Goal: Information Seeking & Learning: Learn about a topic

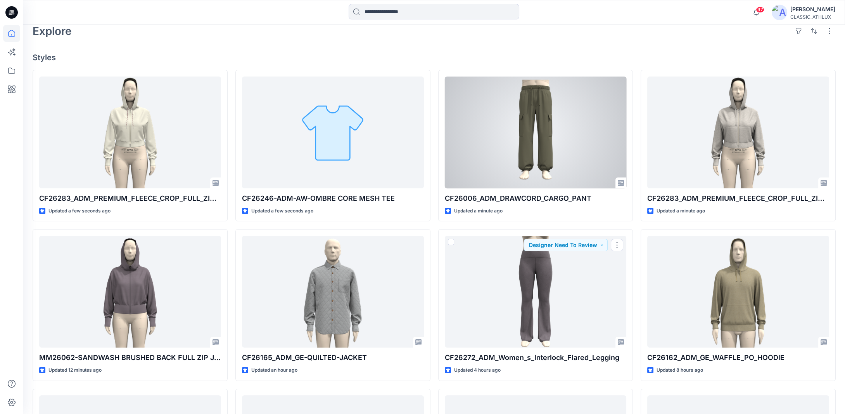
scroll to position [175, 0]
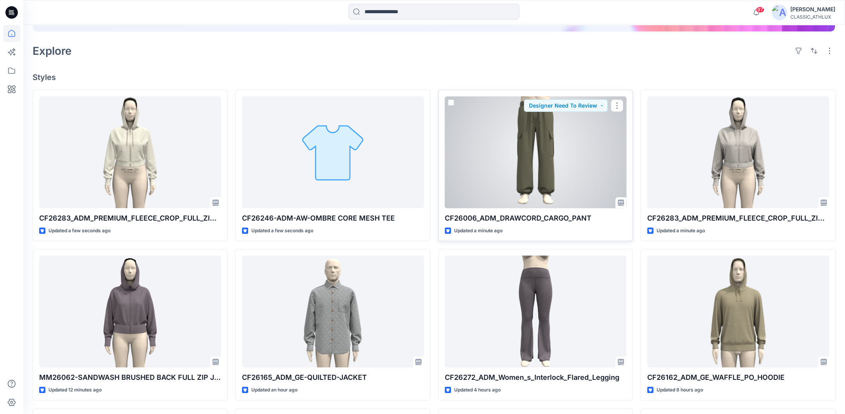
click at [582, 165] on div at bounding box center [536, 152] width 182 height 112
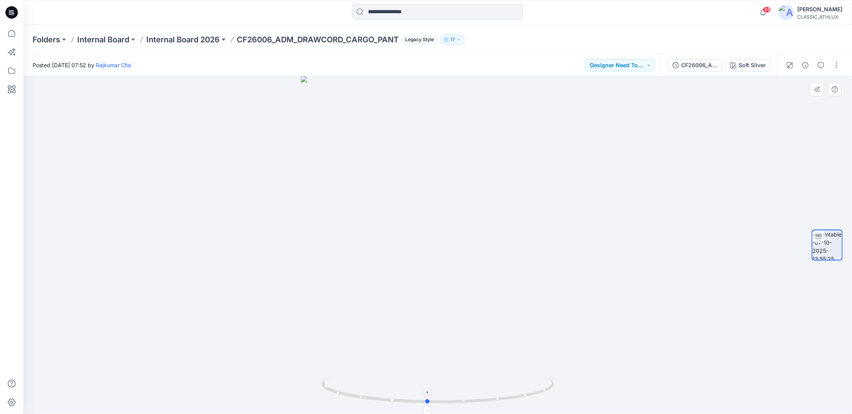
drag, startPoint x: 504, startPoint y: 400, endPoint x: 495, endPoint y: 391, distance: 12.3
click at [495, 391] on icon at bounding box center [438, 390] width 235 height 29
drag, startPoint x: 544, startPoint y: 384, endPoint x: 507, endPoint y: 389, distance: 36.5
click at [507, 389] on icon at bounding box center [432, 385] width 235 height 29
drag, startPoint x: 505, startPoint y: 395, endPoint x: 351, endPoint y: 373, distance: 155.6
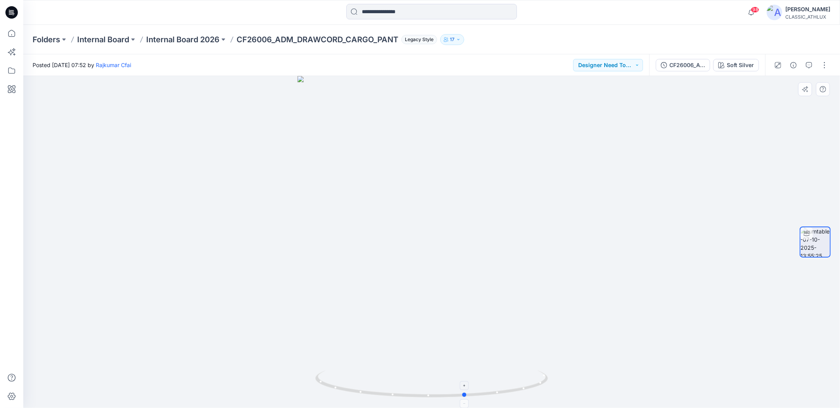
click at [351, 373] on icon at bounding box center [432, 385] width 235 height 29
click at [188, 40] on p "Internal Board 2026" at bounding box center [182, 39] width 73 height 11
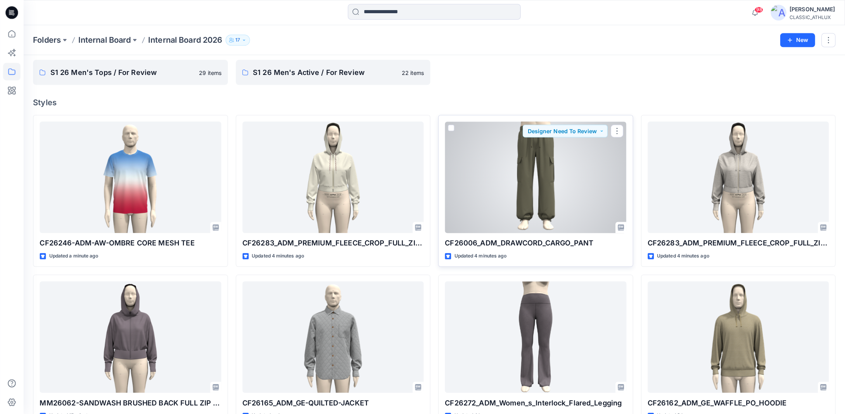
scroll to position [39, 0]
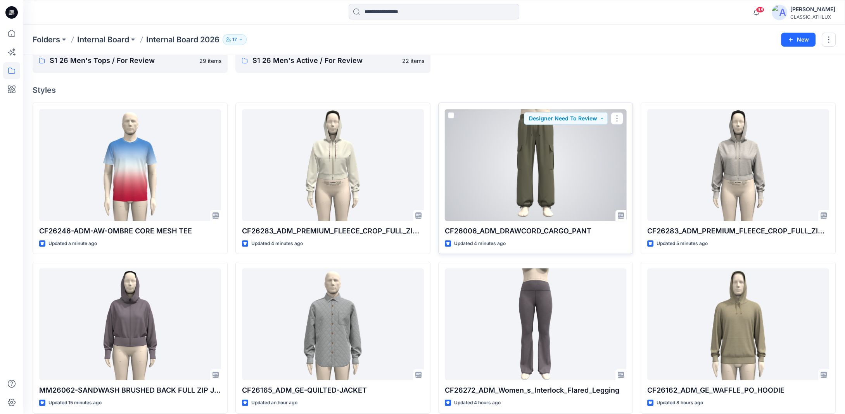
click at [561, 193] on div at bounding box center [536, 165] width 182 height 112
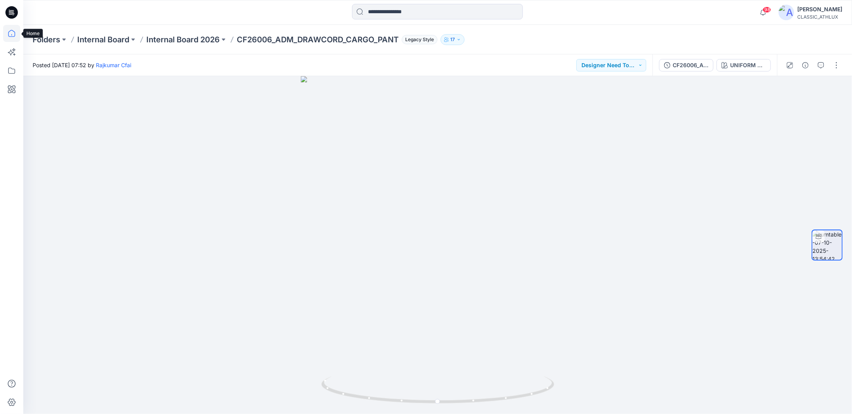
click at [15, 34] on icon at bounding box center [11, 33] width 7 height 7
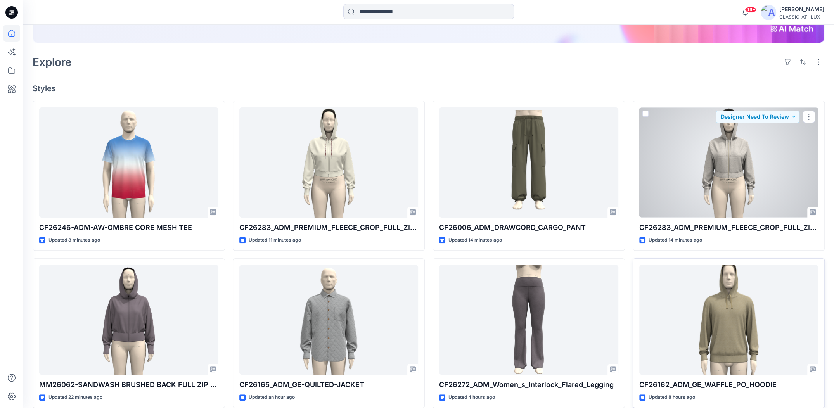
scroll to position [194, 0]
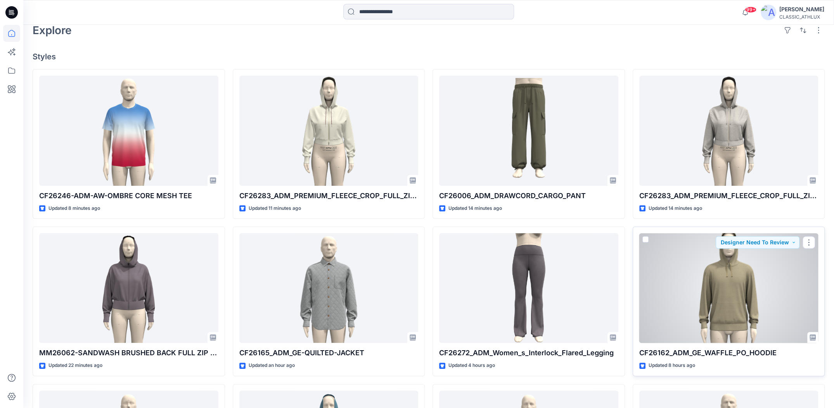
click at [744, 279] on div at bounding box center [728, 288] width 179 height 110
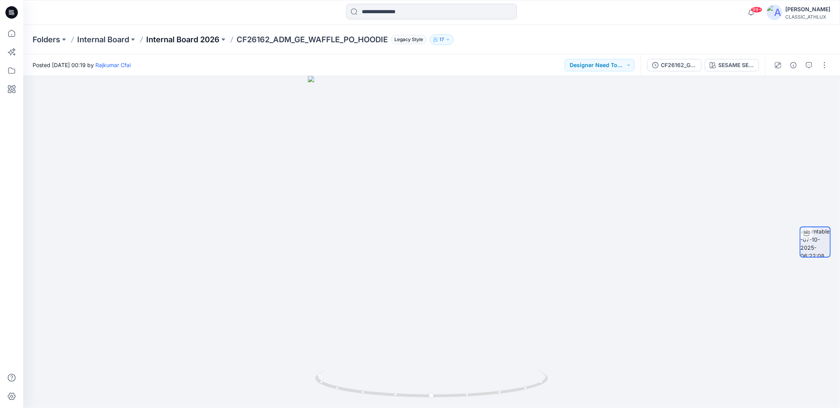
click at [203, 40] on p "Internal Board 2026" at bounding box center [182, 39] width 73 height 11
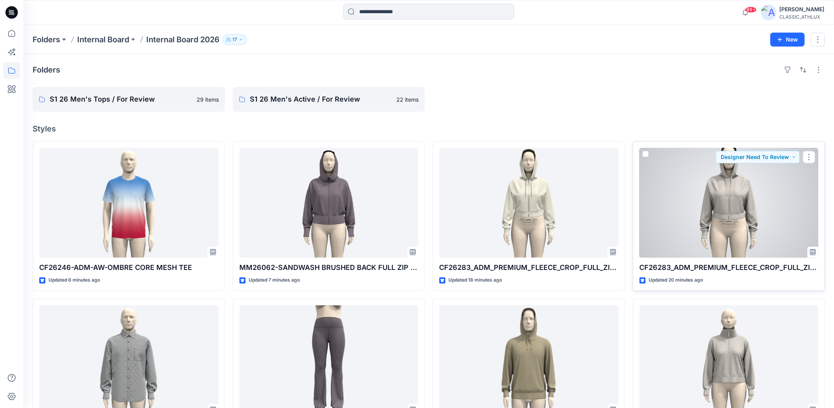
click at [792, 208] on div at bounding box center [728, 203] width 179 height 110
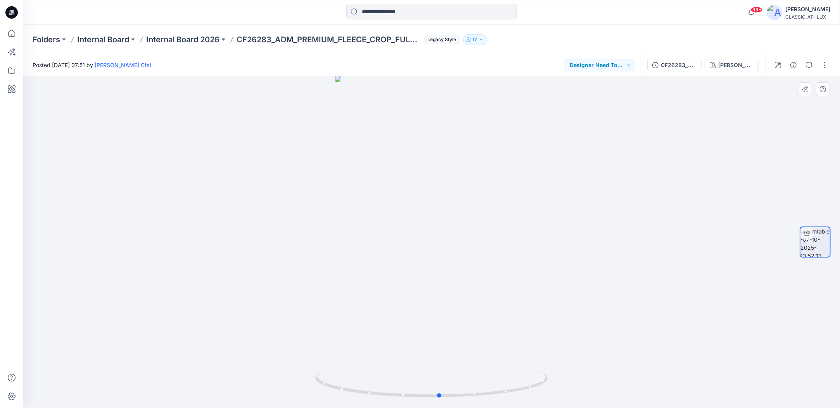
drag, startPoint x: 524, startPoint y: 393, endPoint x: 300, endPoint y: 369, distance: 225.9
click at [300, 369] on div at bounding box center [431, 242] width 817 height 332
click at [162, 38] on p "Internal Board 2026" at bounding box center [182, 39] width 73 height 11
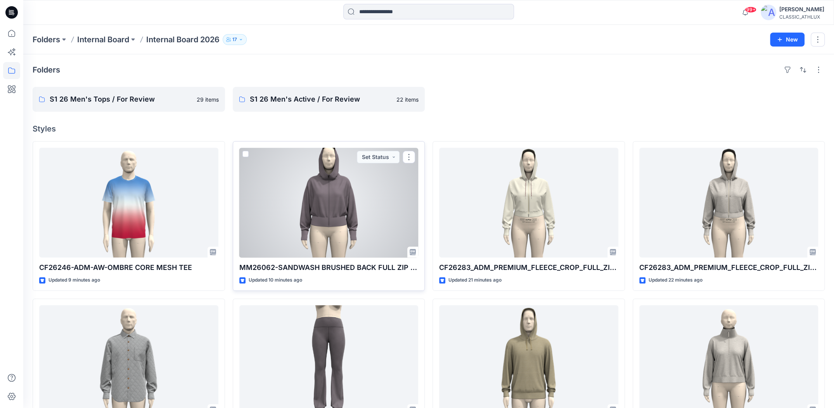
click at [311, 223] on div at bounding box center [328, 203] width 179 height 110
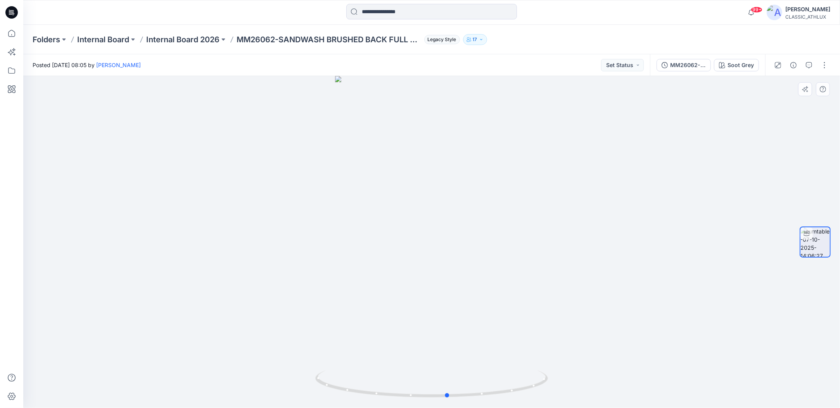
drag, startPoint x: 504, startPoint y: 392, endPoint x: 288, endPoint y: 370, distance: 217.7
click at [288, 370] on div at bounding box center [431, 242] width 817 height 332
click at [14, 36] on icon at bounding box center [11, 33] width 7 height 7
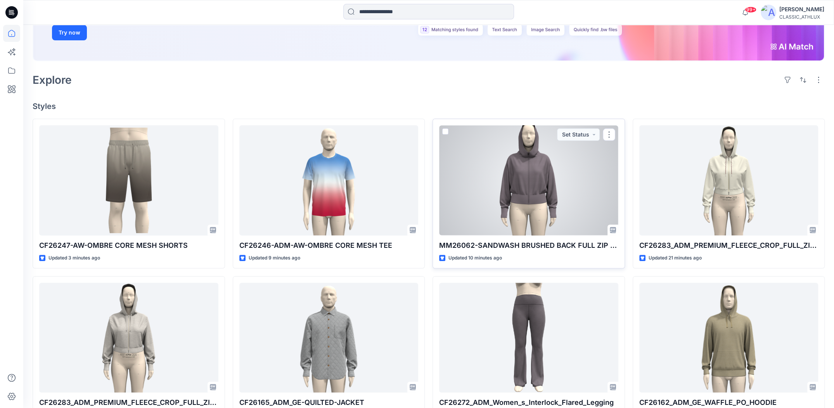
scroll to position [155, 0]
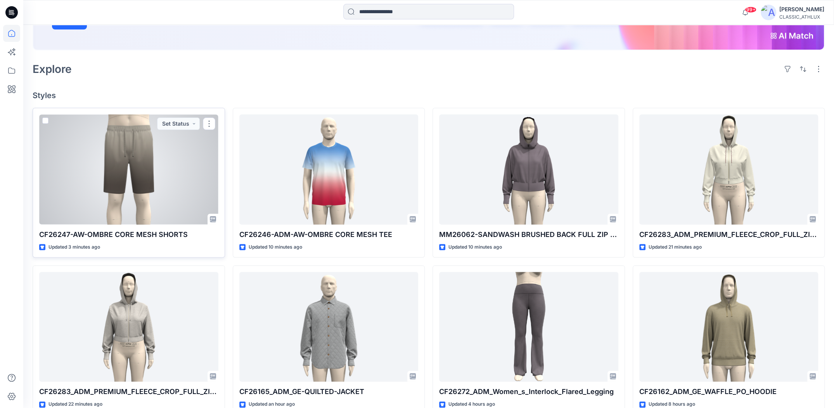
click at [137, 167] on div at bounding box center [128, 169] width 179 height 110
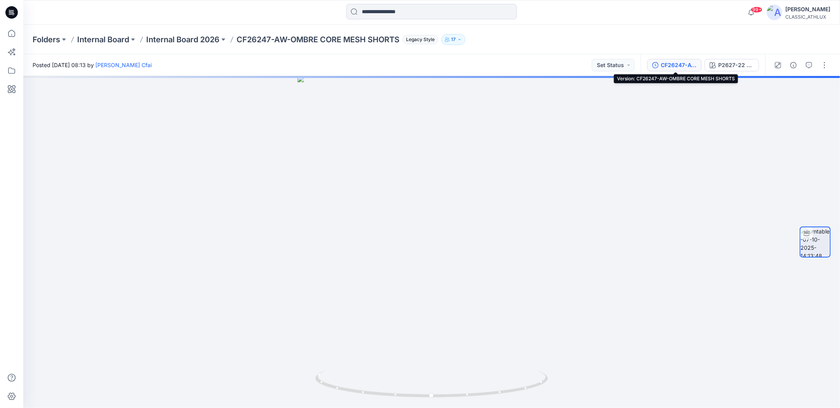
click at [688, 66] on div "CF26247-AW-OMBRE CORE MESH SHORTS" at bounding box center [679, 65] width 36 height 9
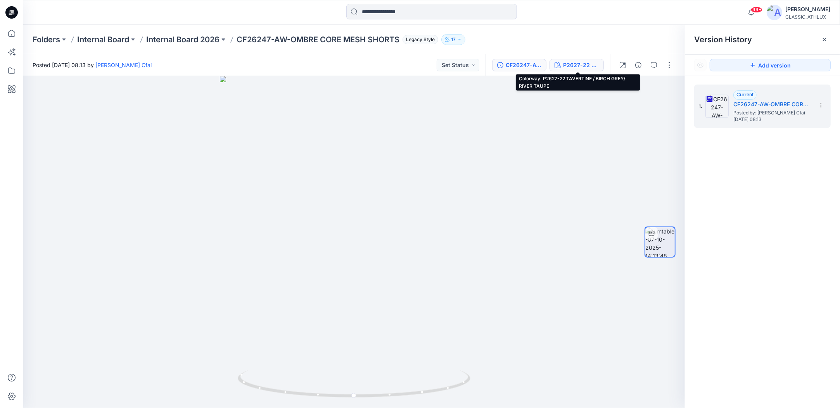
click at [587, 63] on div "P2627-22 TAVERTINE / BIRCH GREY/ RIVER TAUPE" at bounding box center [581, 65] width 36 height 9
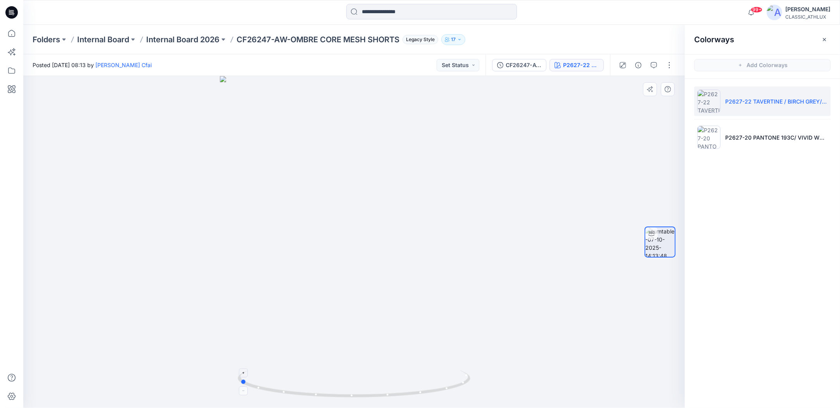
drag, startPoint x: 401, startPoint y: 397, endPoint x: 286, endPoint y: 385, distance: 115.0
click at [286, 385] on icon at bounding box center [355, 385] width 235 height 29
click at [11, 36] on icon at bounding box center [11, 33] width 7 height 7
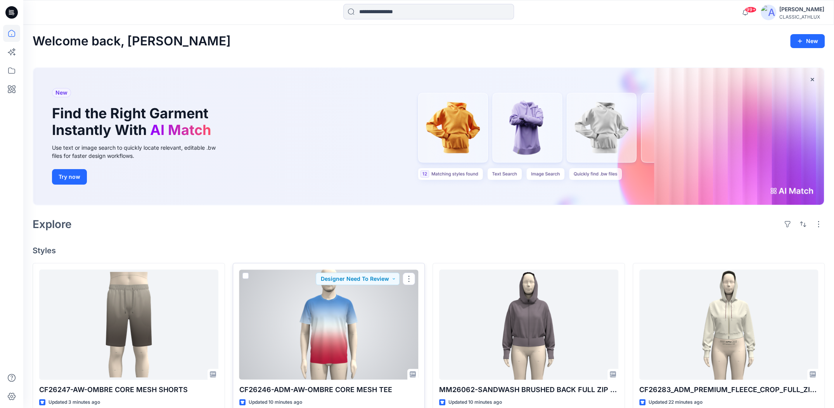
click at [385, 313] on div at bounding box center [328, 325] width 179 height 110
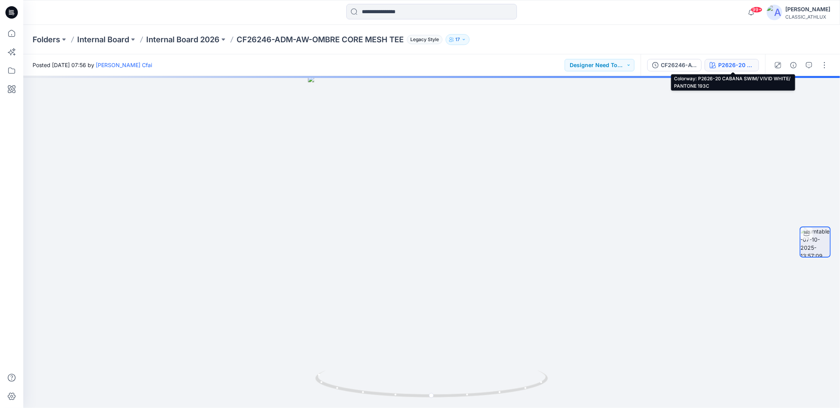
click at [725, 65] on div "P2626-20 CABANA SWIM/ VIVID WHITE/ PANTONE 193C" at bounding box center [737, 65] width 36 height 9
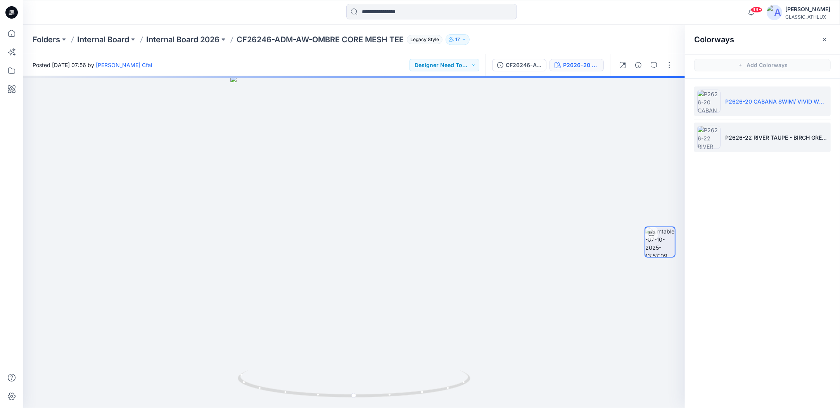
click at [773, 141] on li "P2626-22 RIVER TAUPE - BIRCH GREY - TAVERTINE" at bounding box center [763, 137] width 137 height 29
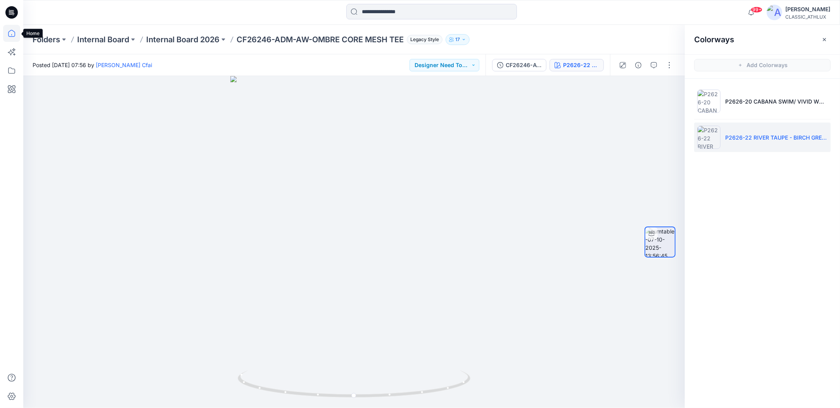
click at [14, 33] on icon at bounding box center [11, 33] width 17 height 17
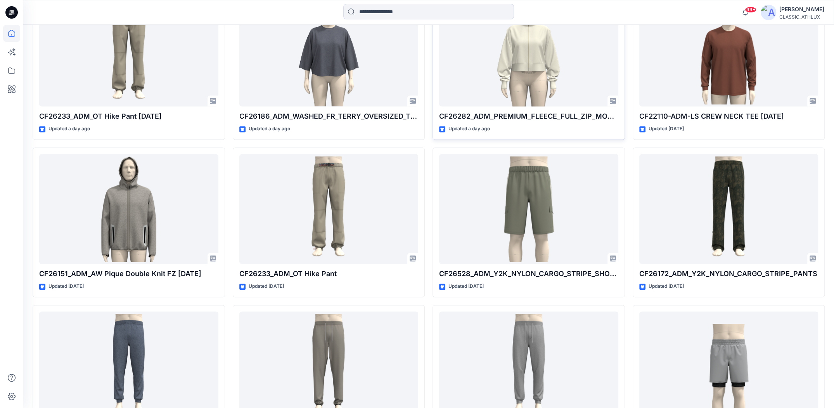
scroll to position [1100, 0]
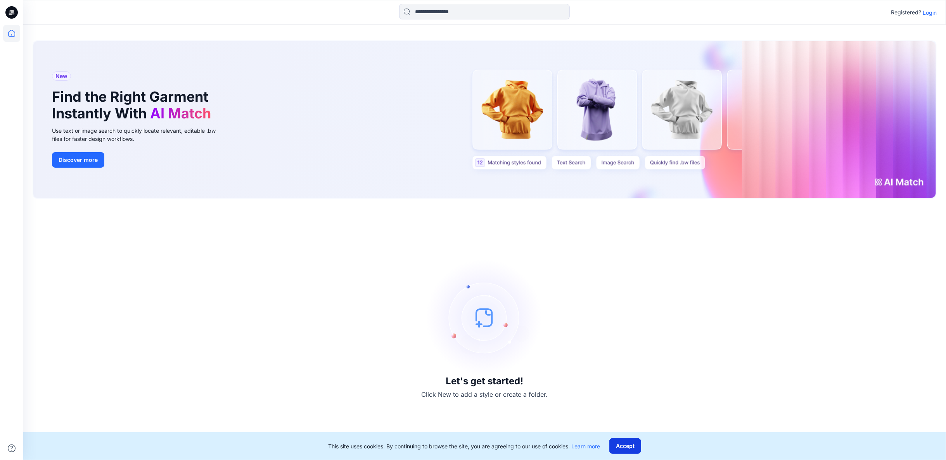
click at [639, 448] on button "Accept" at bounding box center [626, 446] width 32 height 16
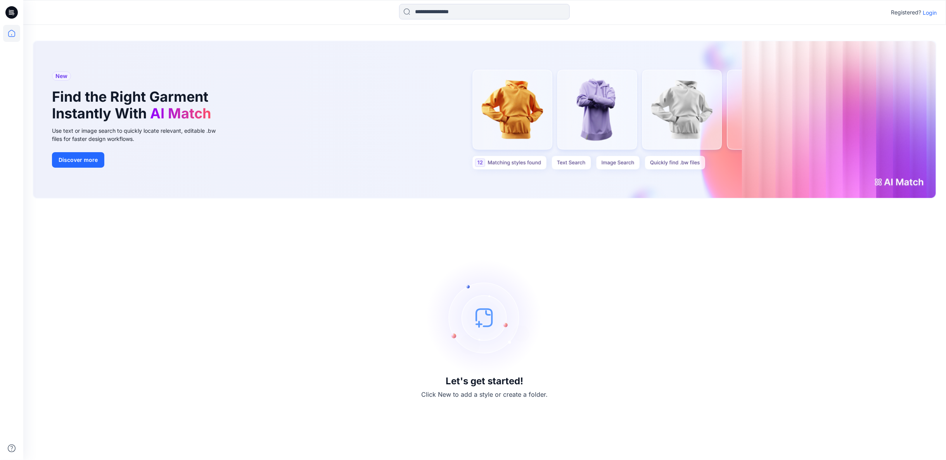
click at [930, 12] on p "Login" at bounding box center [930, 13] width 14 height 8
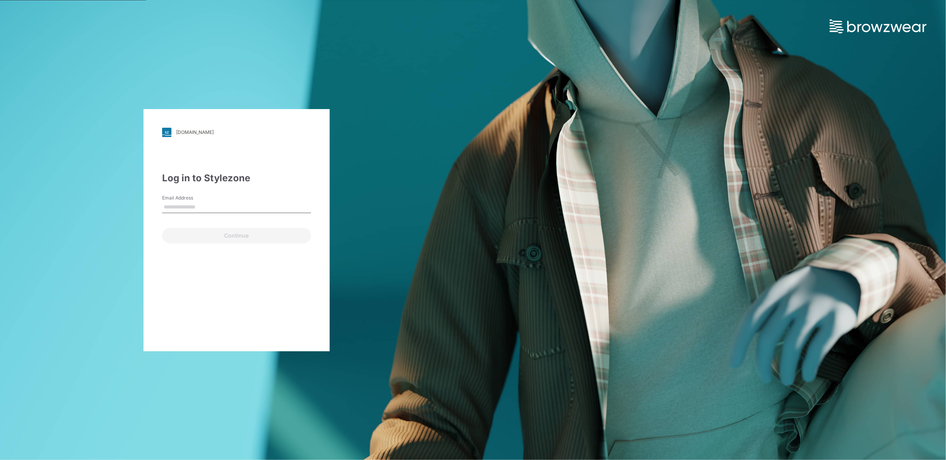
type input "**********"
click at [267, 236] on button "Continue" at bounding box center [236, 236] width 149 height 16
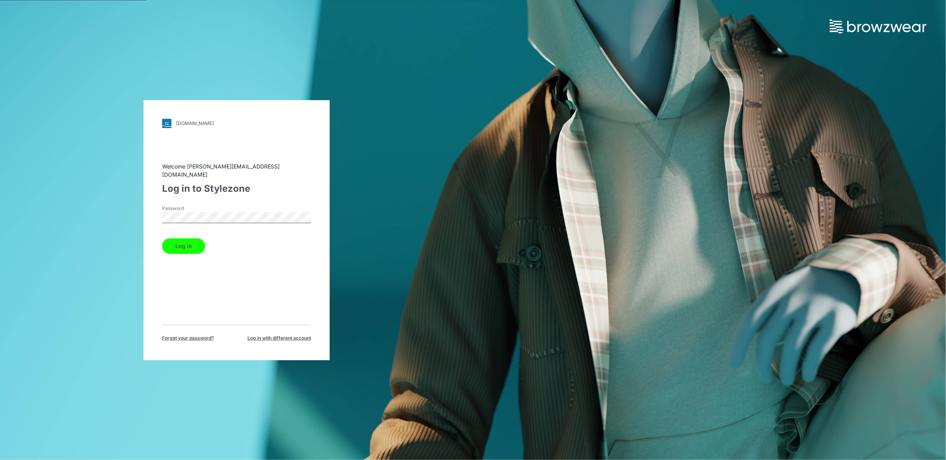
click at [187, 243] on button "Log in" at bounding box center [183, 246] width 43 height 16
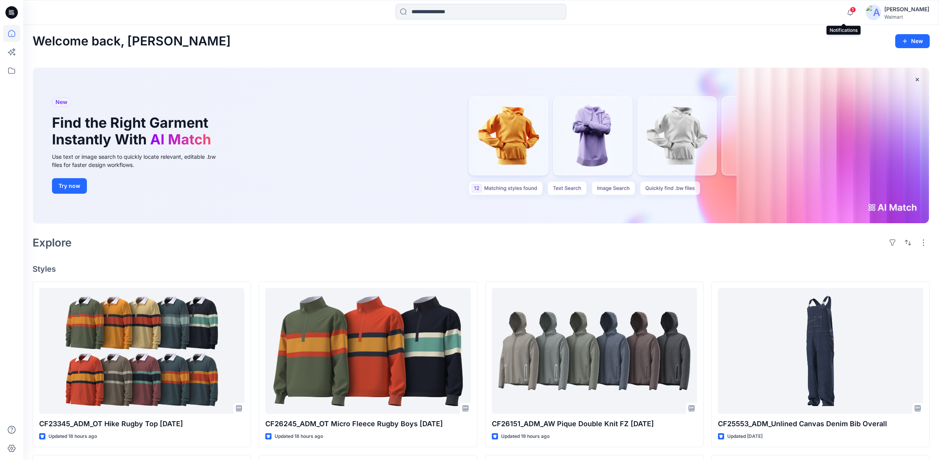
click at [850, 10] on span "1" at bounding box center [853, 10] width 6 height 6
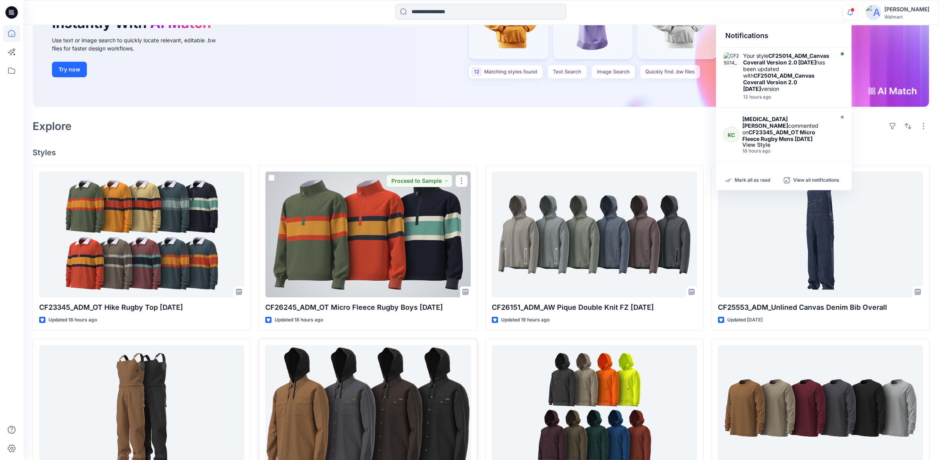
scroll to position [86, 0]
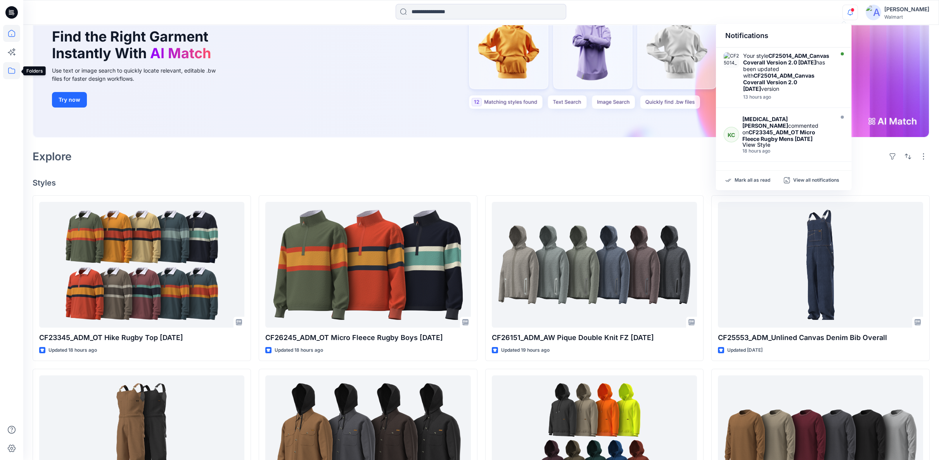
click at [16, 71] on icon at bounding box center [11, 70] width 17 height 17
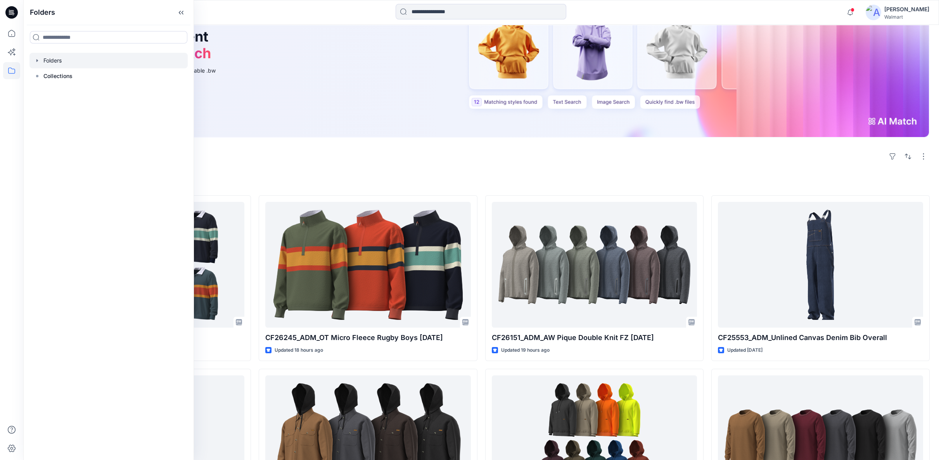
click at [51, 63] on div at bounding box center [108, 61] width 158 height 16
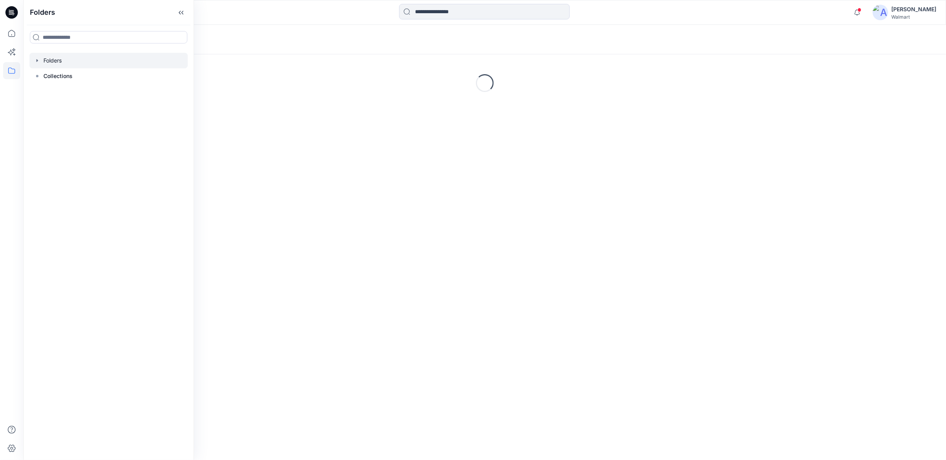
click at [38, 61] on icon "button" at bounding box center [37, 60] width 6 height 6
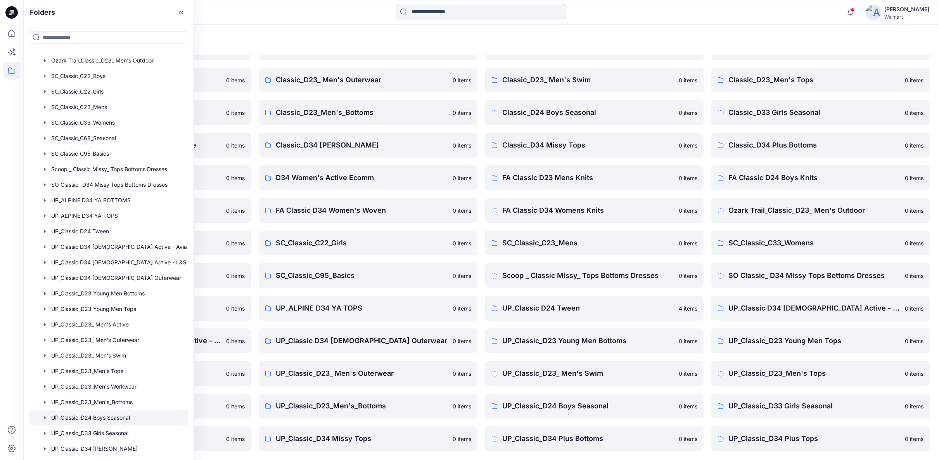
scroll to position [345, 0]
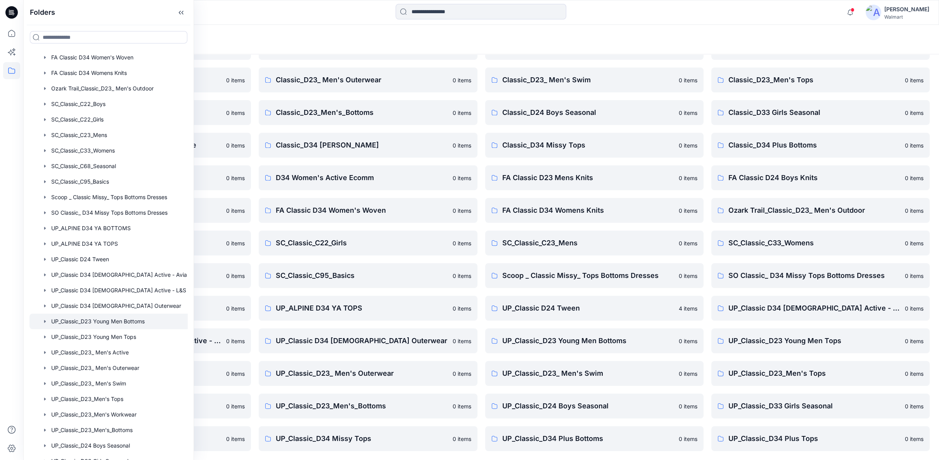
click at [128, 317] on div at bounding box center [118, 321] width 178 height 16
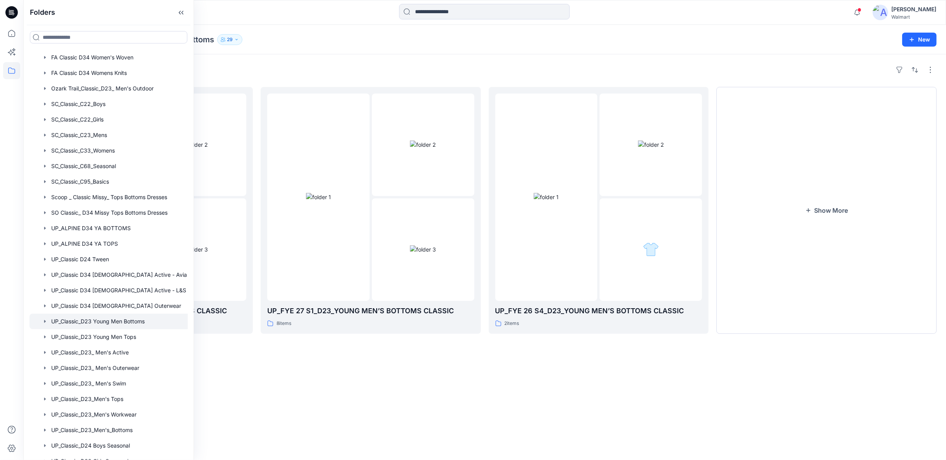
click at [519, 395] on div "Folders UP_FYE 27 S2_D23_YOUNG MEN’S BOTTOMS CLASSIC 7 items UP_FYE 27 S1_D23_Y…" at bounding box center [484, 256] width 923 height 405
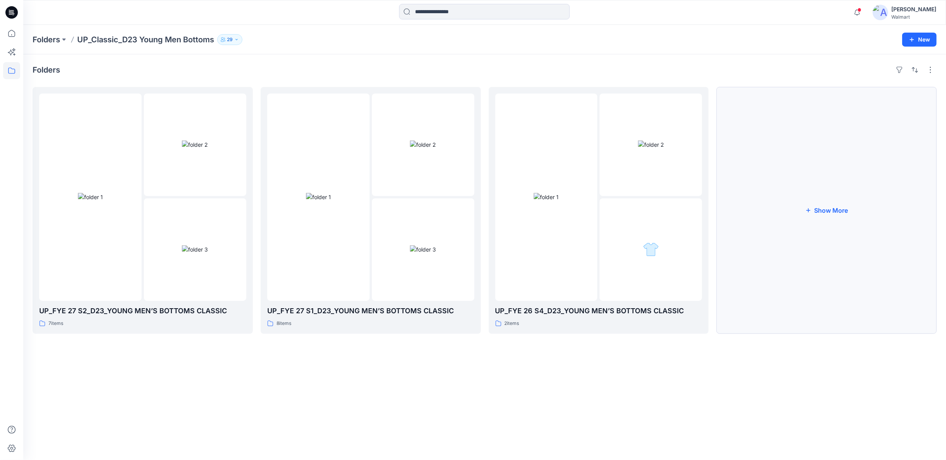
click at [823, 211] on button "Show More" at bounding box center [827, 210] width 220 height 247
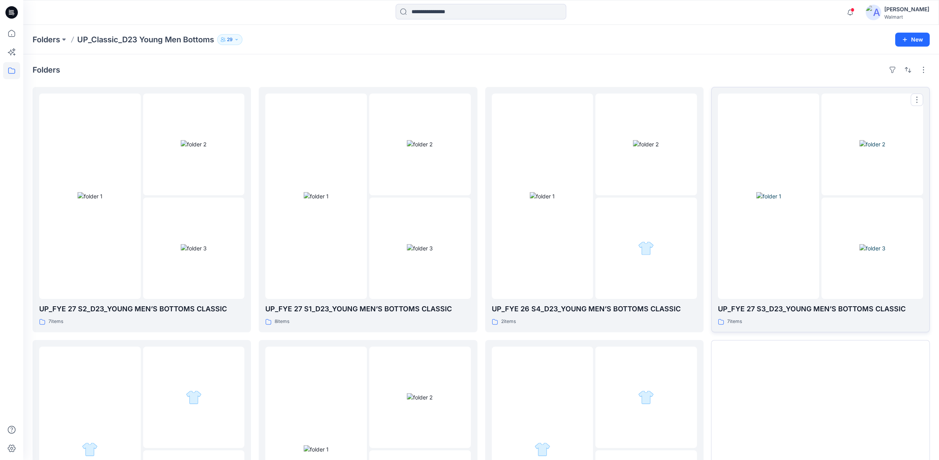
click at [781, 200] on img at bounding box center [769, 196] width 25 height 8
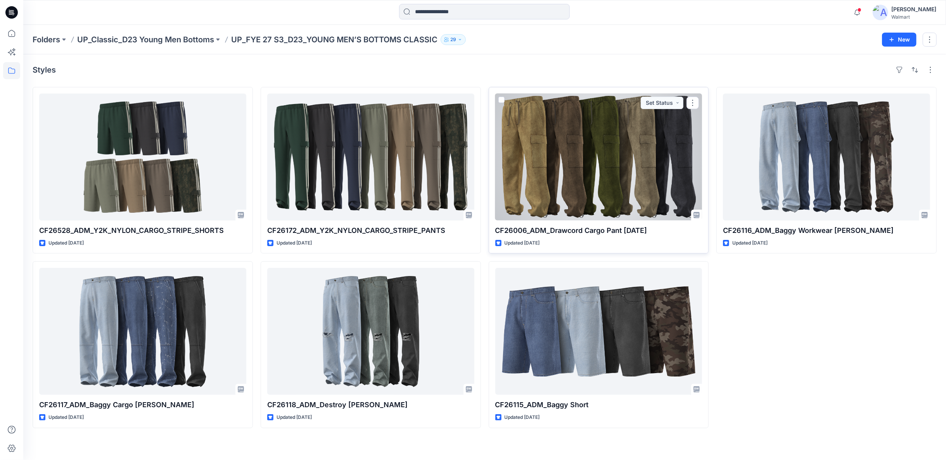
click at [580, 211] on div at bounding box center [598, 157] width 207 height 127
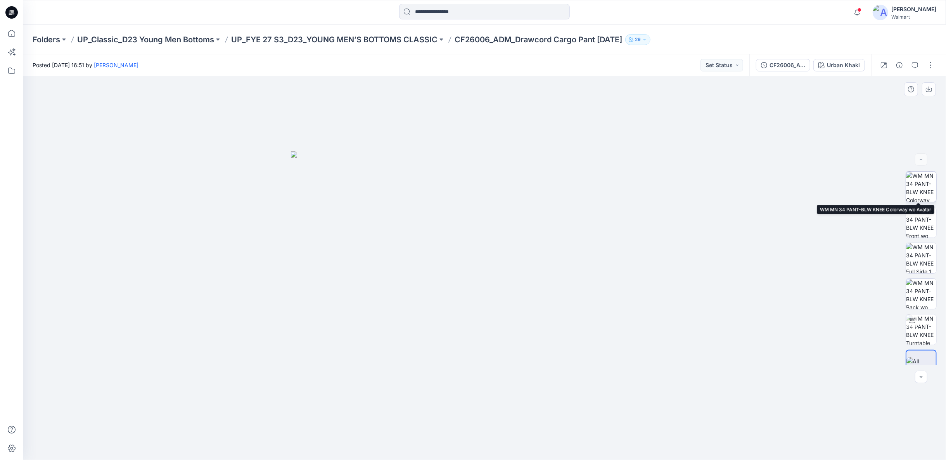
click at [927, 198] on img at bounding box center [921, 186] width 30 height 30
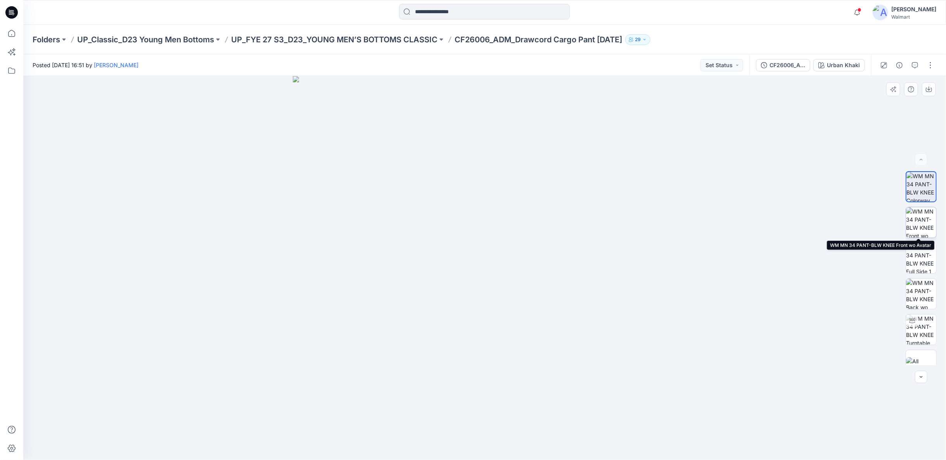
click at [921, 210] on img at bounding box center [921, 222] width 30 height 30
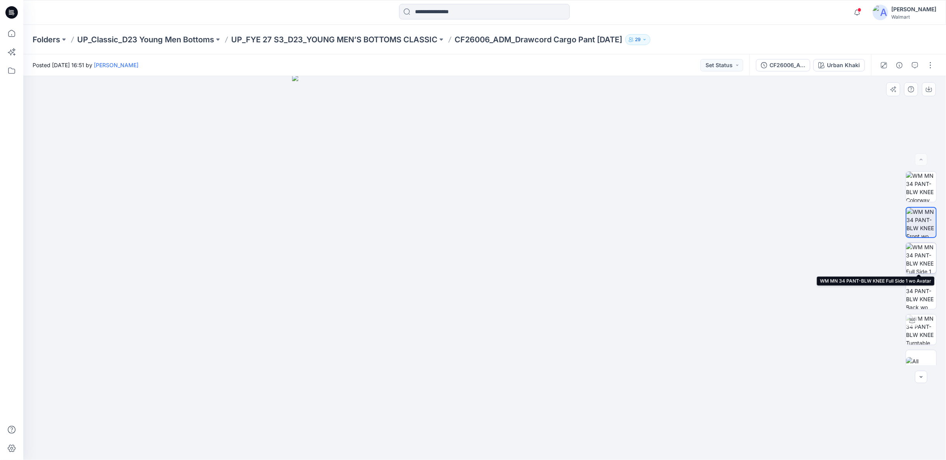
click at [919, 268] on img at bounding box center [921, 258] width 30 height 30
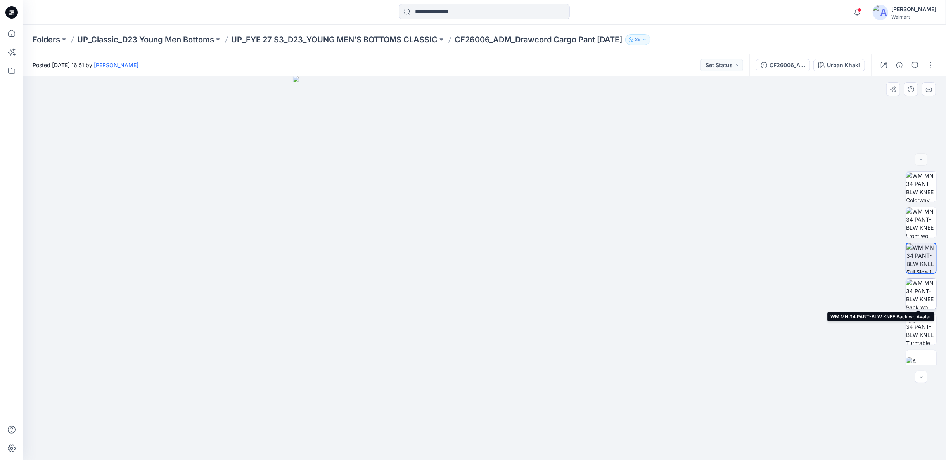
click at [915, 295] on img at bounding box center [921, 294] width 30 height 30
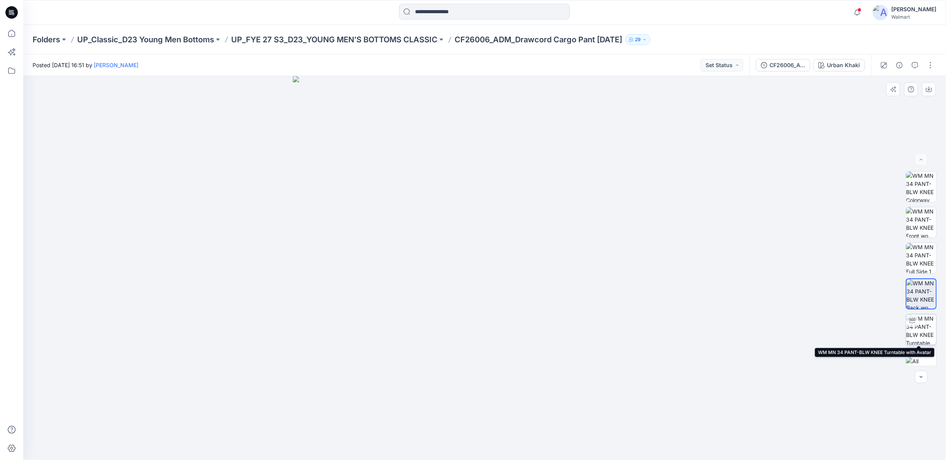
click at [913, 327] on img at bounding box center [921, 329] width 30 height 30
drag, startPoint x: 545, startPoint y: 450, endPoint x: 490, endPoint y: 446, distance: 54.4
click at [490, 446] on icon at bounding box center [486, 436] width 235 height 29
drag, startPoint x: 540, startPoint y: 447, endPoint x: 696, endPoint y: 438, distance: 156.2
click at [696, 438] on div at bounding box center [484, 268] width 923 height 384
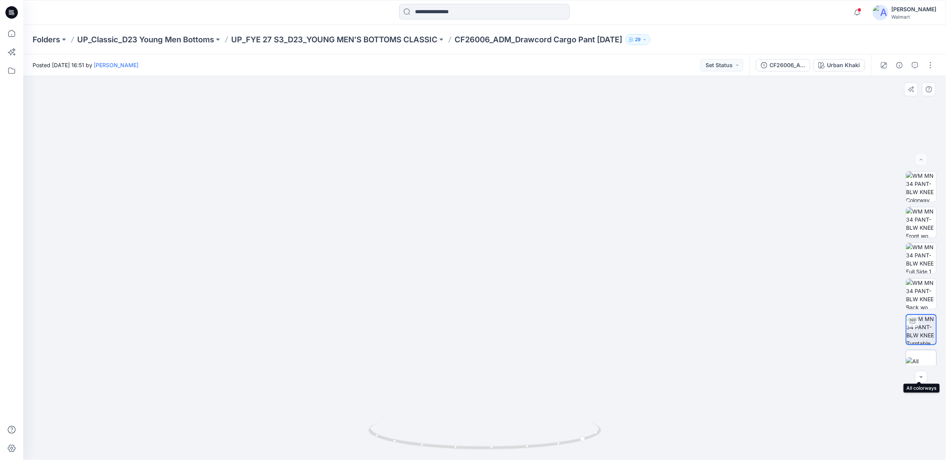
click at [925, 363] on img at bounding box center [921, 365] width 30 height 16
click at [10, 35] on icon at bounding box center [11, 33] width 17 height 17
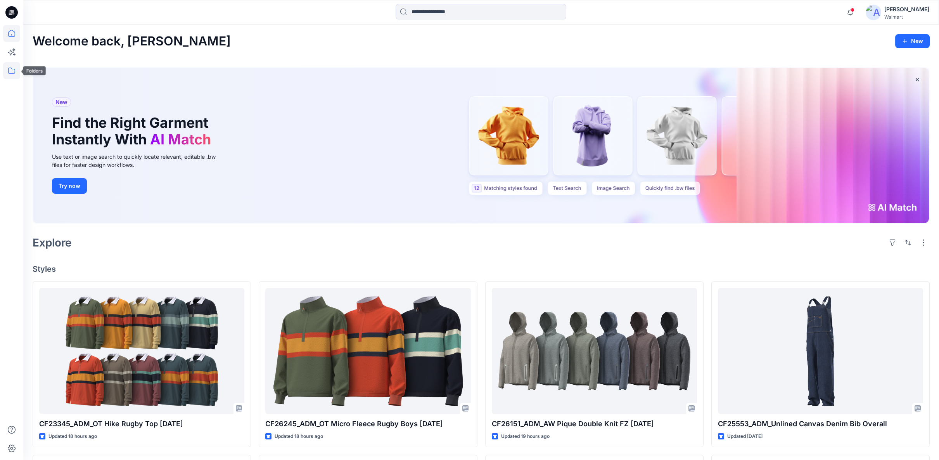
click at [14, 71] on icon at bounding box center [11, 70] width 17 height 17
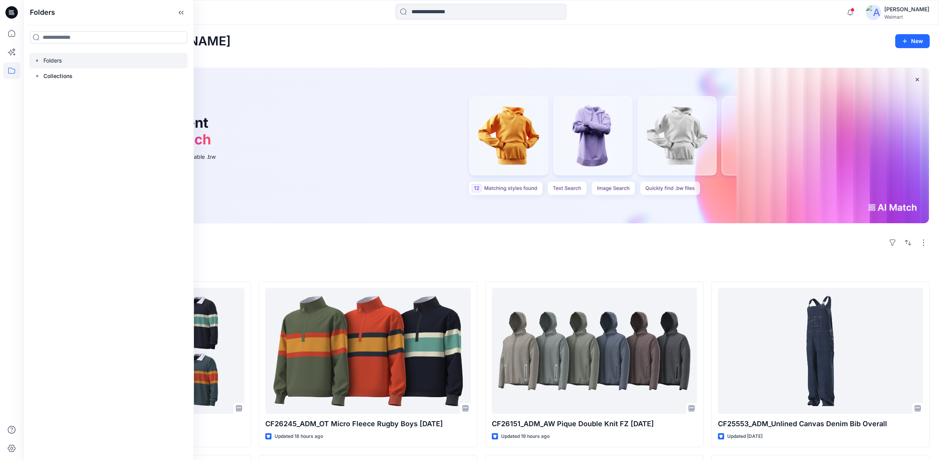
click at [37, 63] on icon "button" at bounding box center [37, 60] width 6 height 6
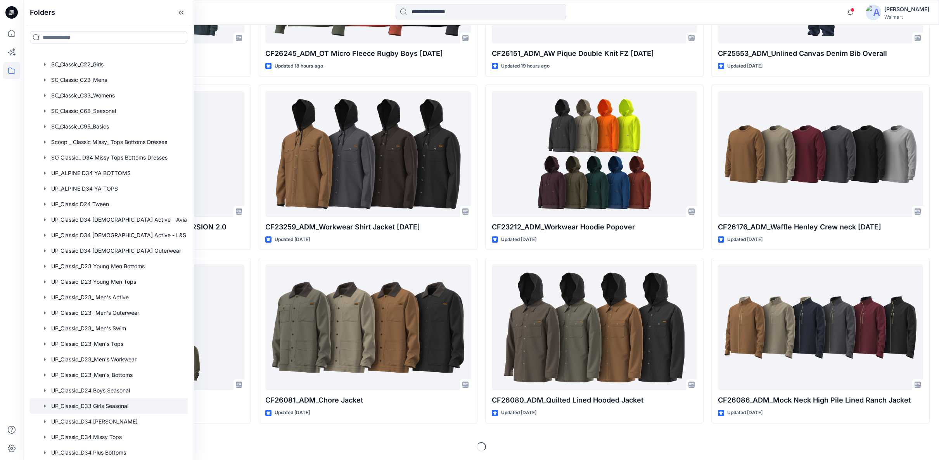
scroll to position [388, 0]
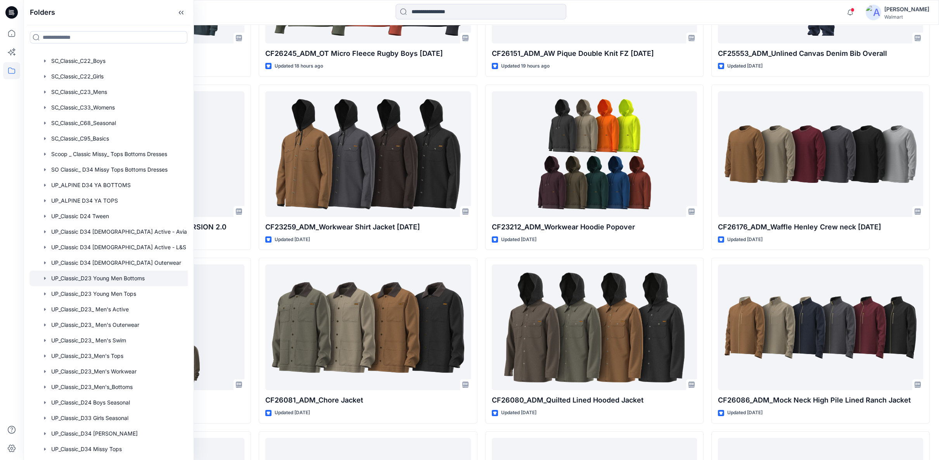
click at [113, 277] on div at bounding box center [118, 278] width 178 height 16
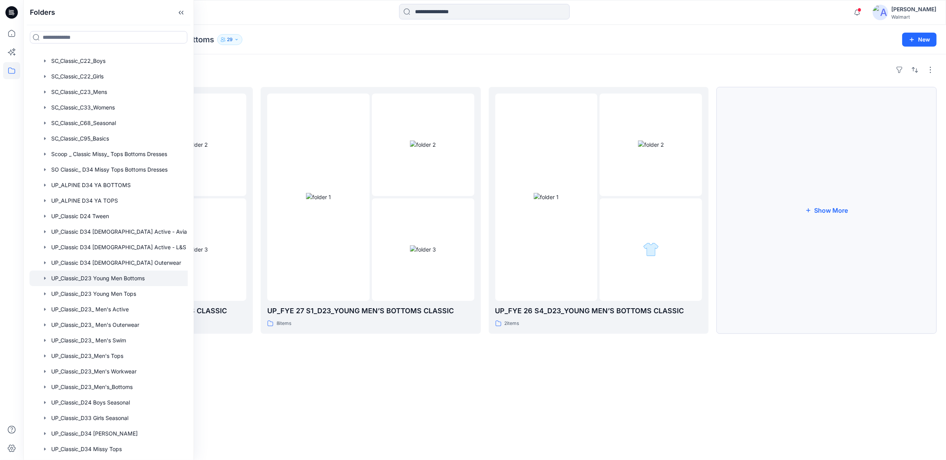
click at [804, 253] on button "Show More" at bounding box center [827, 210] width 220 height 247
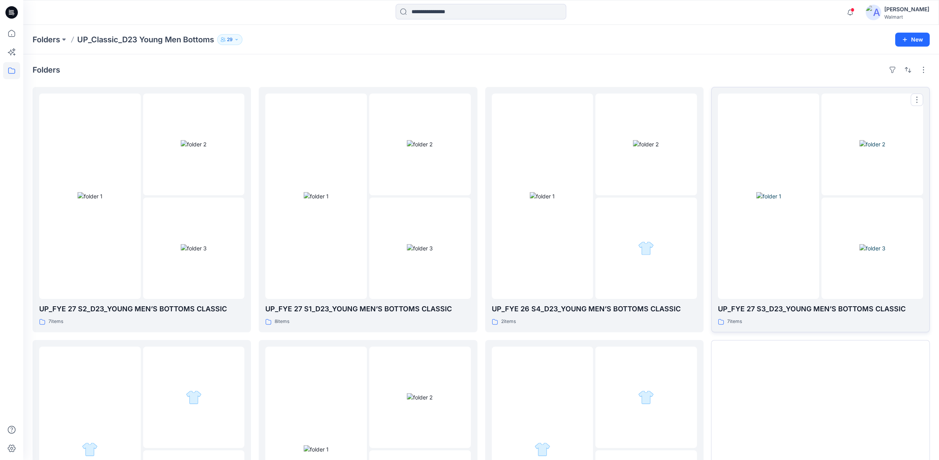
click at [782, 258] on div at bounding box center [769, 196] width 102 height 205
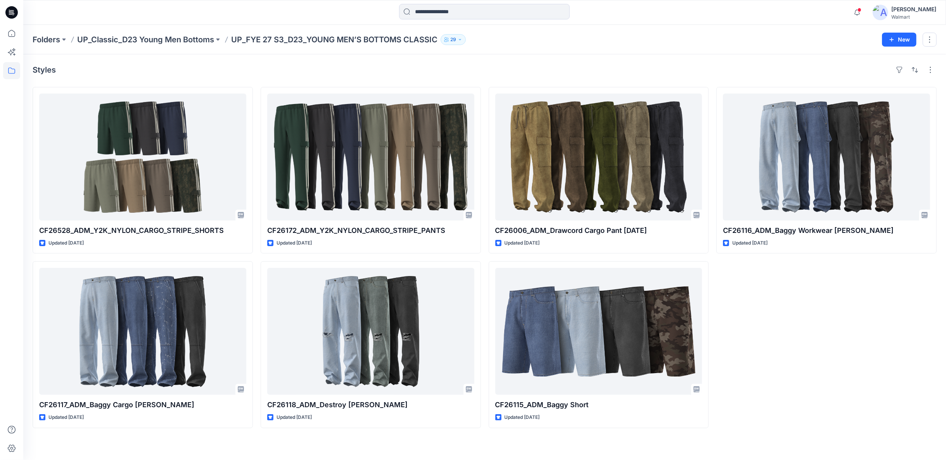
click at [393, 45] on div "Folders UP_Classic_D23 Young Men Bottoms UP_FYE 27 S3_D23_YOUNG MEN’S BOTTOMS C…" at bounding box center [484, 39] width 923 height 29
click at [15, 33] on icon at bounding box center [11, 33] width 17 height 17
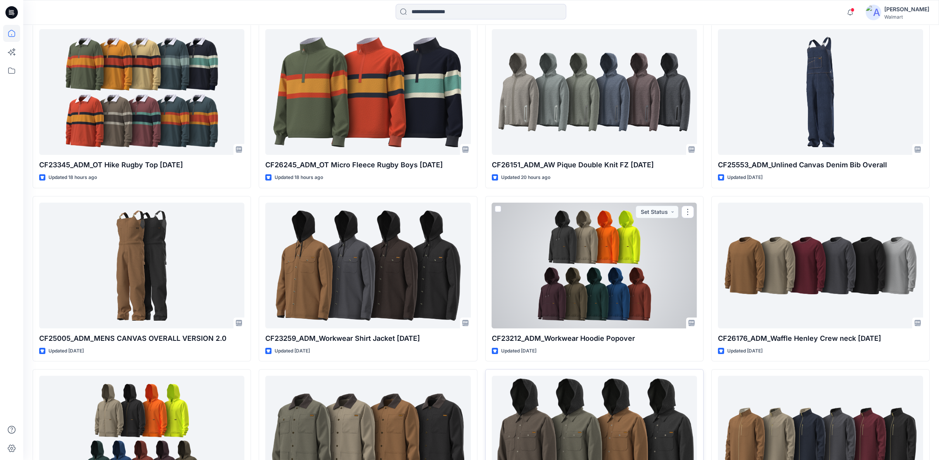
scroll to position [301, 0]
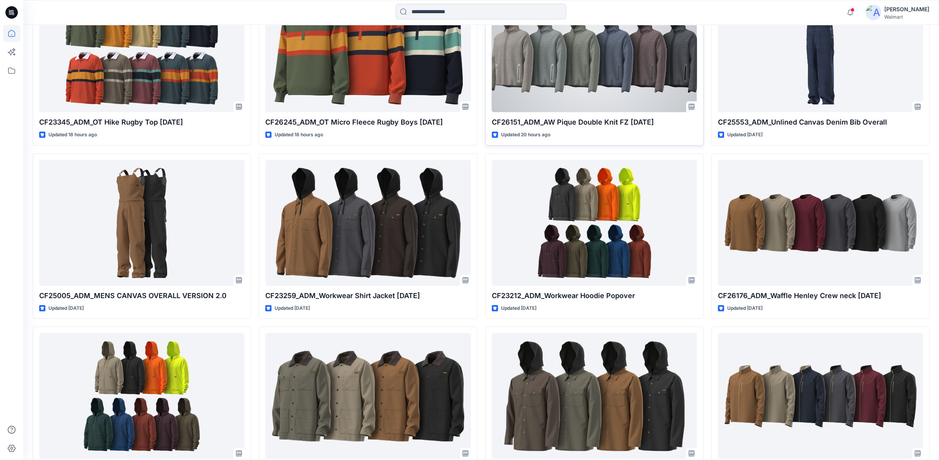
click at [584, 87] on div at bounding box center [594, 49] width 205 height 126
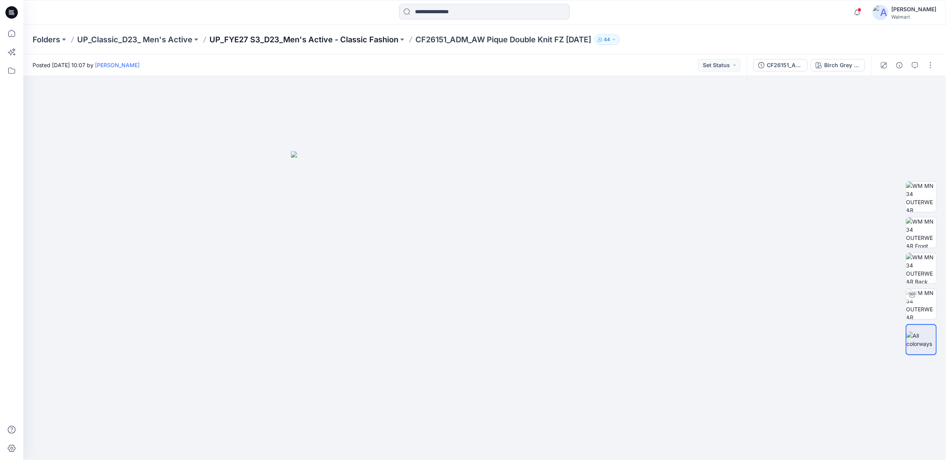
click at [363, 39] on p "UP_FYE27 S3_D23_Men's Active - Classic Fashion" at bounding box center [304, 39] width 189 height 11
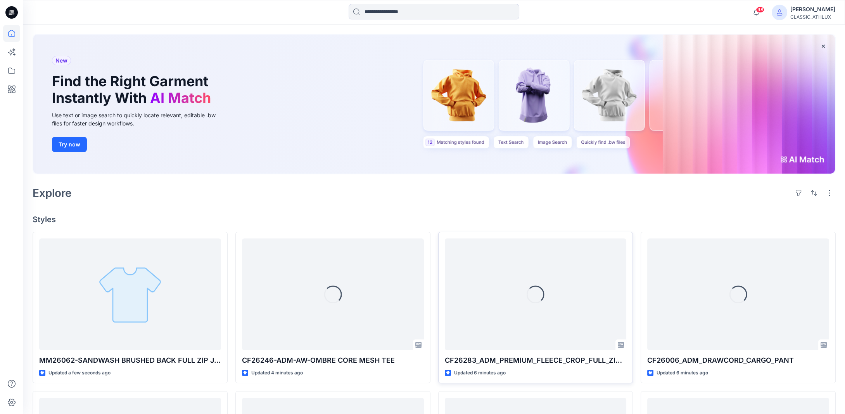
scroll to position [155, 0]
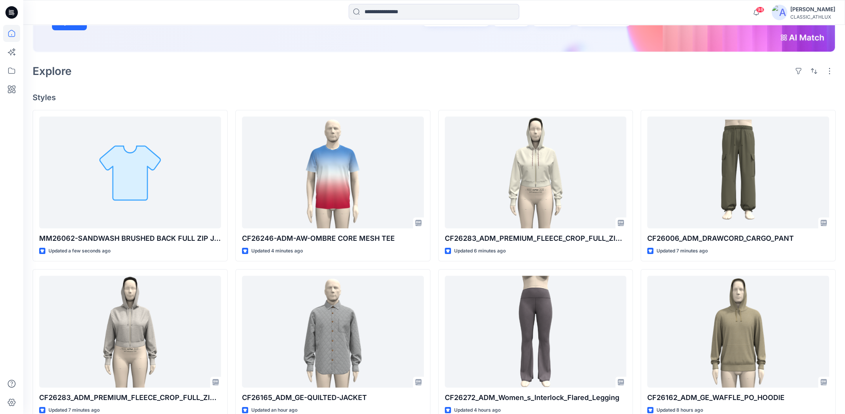
click at [760, 263] on div "CF26006_ADM_DRAWCORD_CARGO_PANT Updated 7 minutes ago CF26162_ADM_GE_WAFFLE_PO_…" at bounding box center [738, 345] width 195 height 470
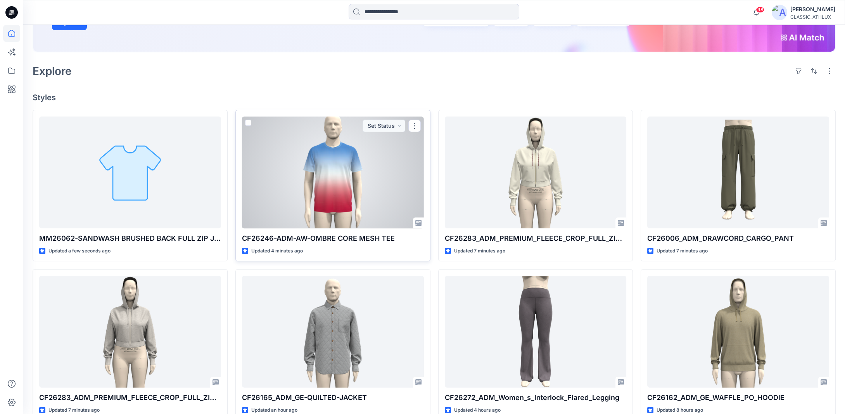
click at [396, 188] on div at bounding box center [333, 172] width 182 height 112
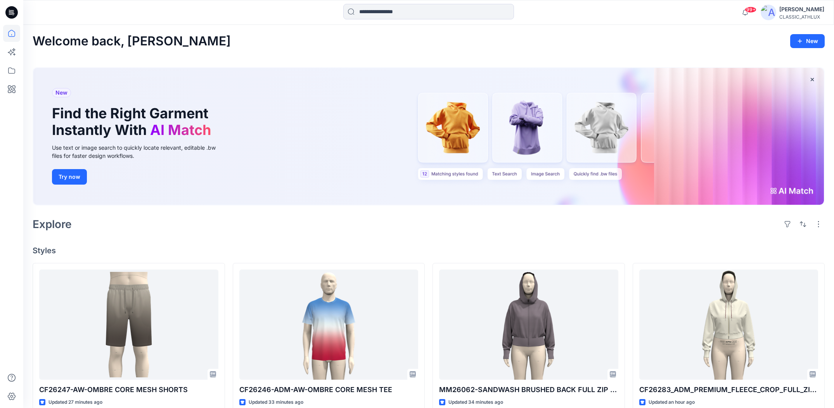
scroll to position [1100, 0]
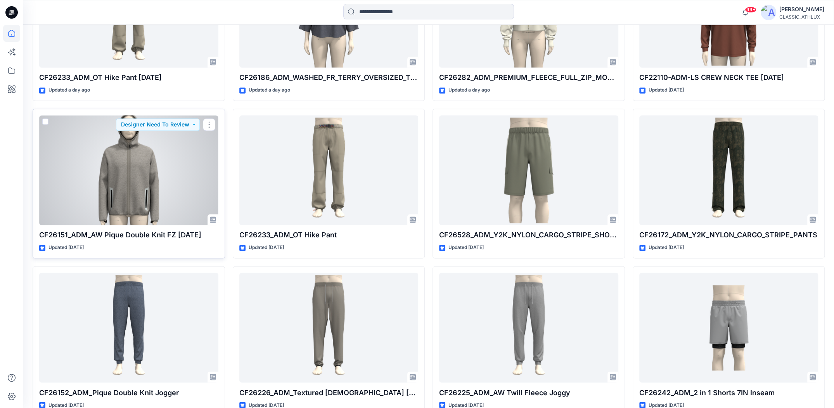
click at [165, 192] on div at bounding box center [128, 170] width 179 height 110
